Goal: Navigation & Orientation: Find specific page/section

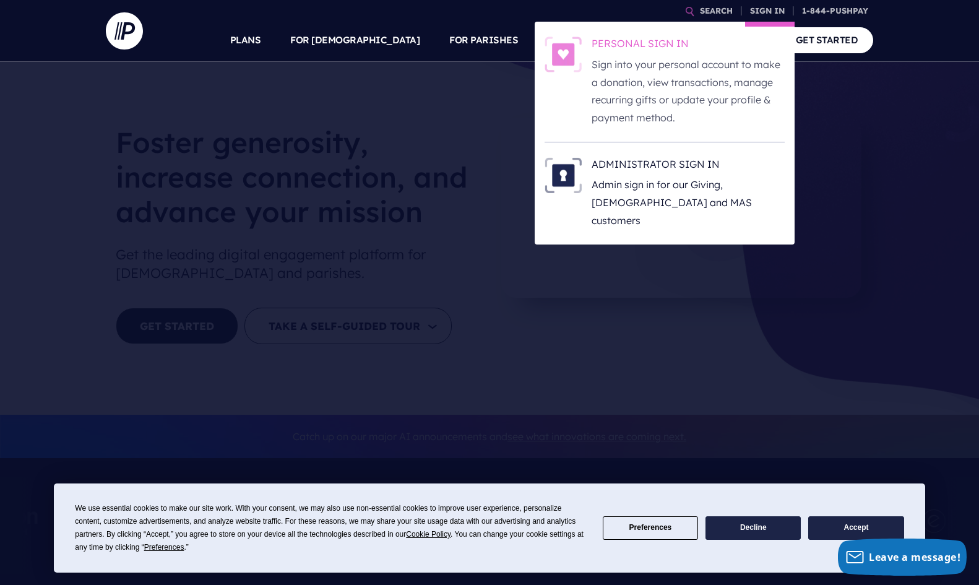
click at [601, 54] on h6 "PERSONAL SIGN IN" at bounding box center [687, 45] width 193 height 19
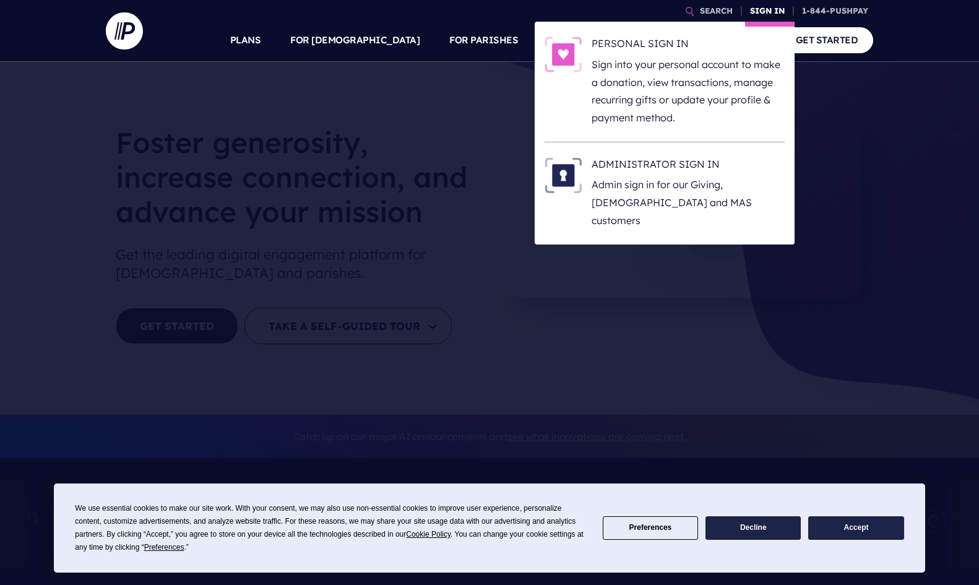
click at [762, 11] on link "SIGN IN" at bounding box center [767, 11] width 45 height 22
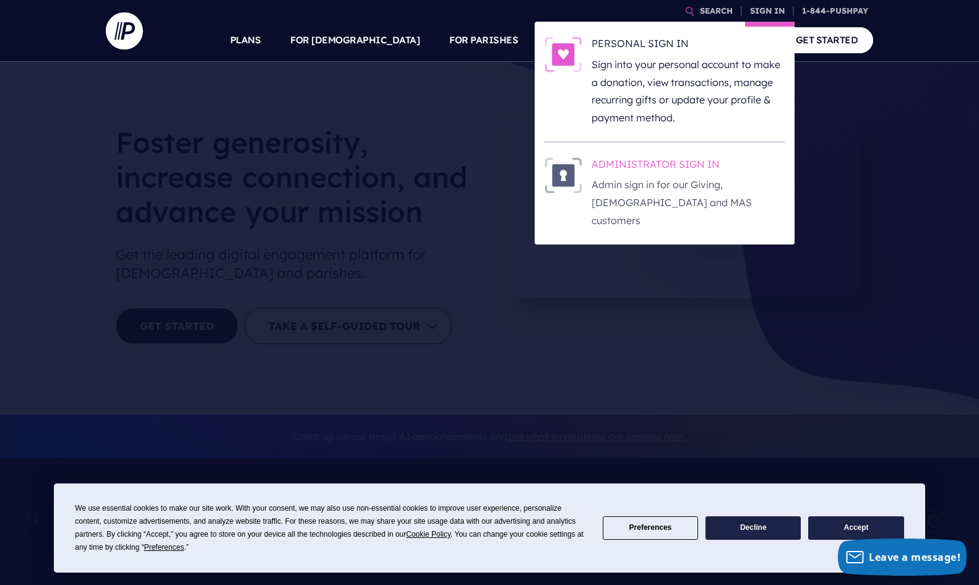
click at [615, 158] on h6 "ADMINISTRATOR SIGN IN" at bounding box center [687, 166] width 193 height 19
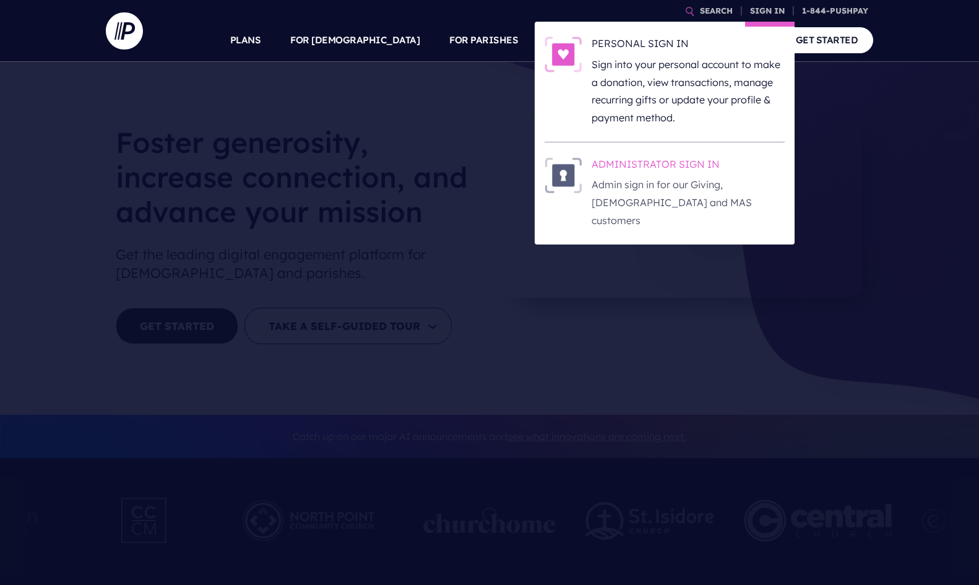
click at [648, 161] on h6 "ADMINISTRATOR SIGN IN" at bounding box center [687, 166] width 193 height 19
